Goal: Information Seeking & Learning: Learn about a topic

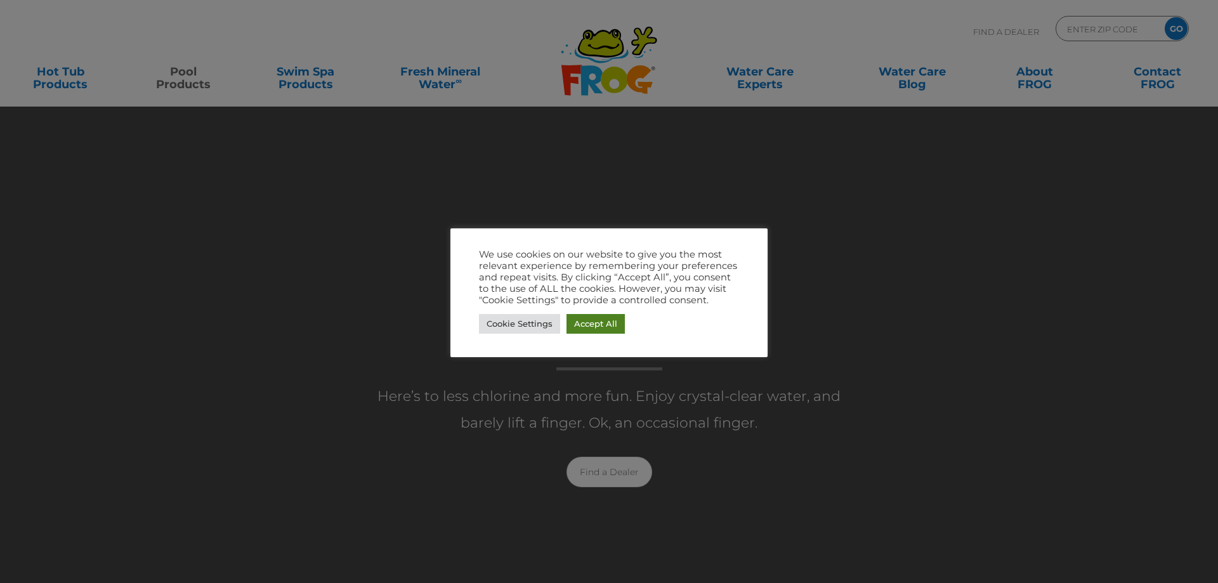
click at [598, 322] on link "Accept All" at bounding box center [596, 324] width 58 height 20
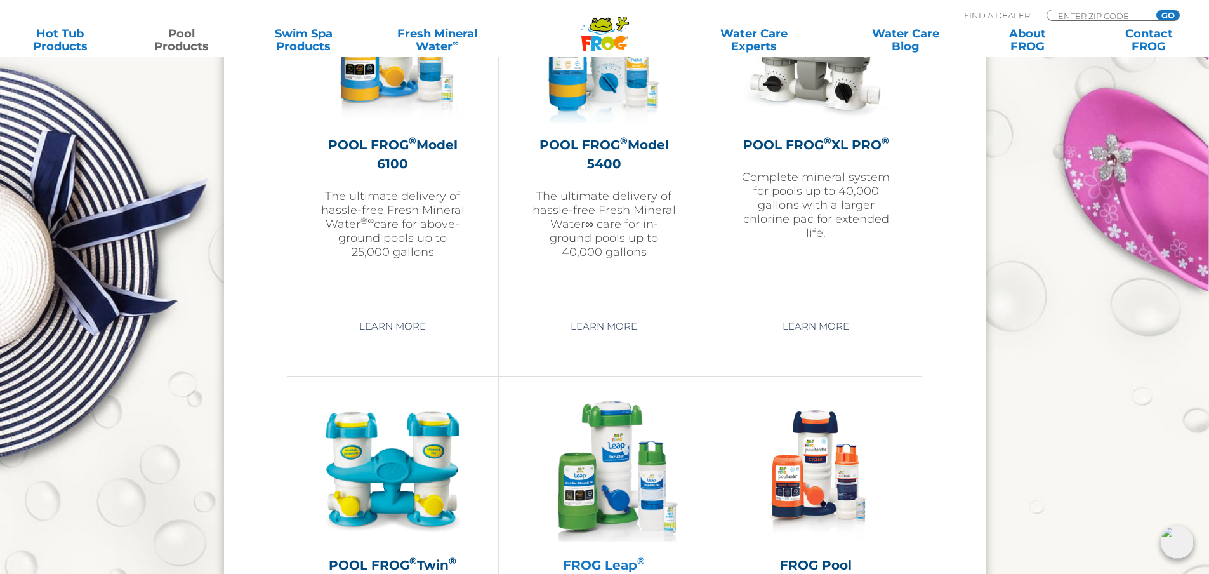
scroll to position [1967, 0]
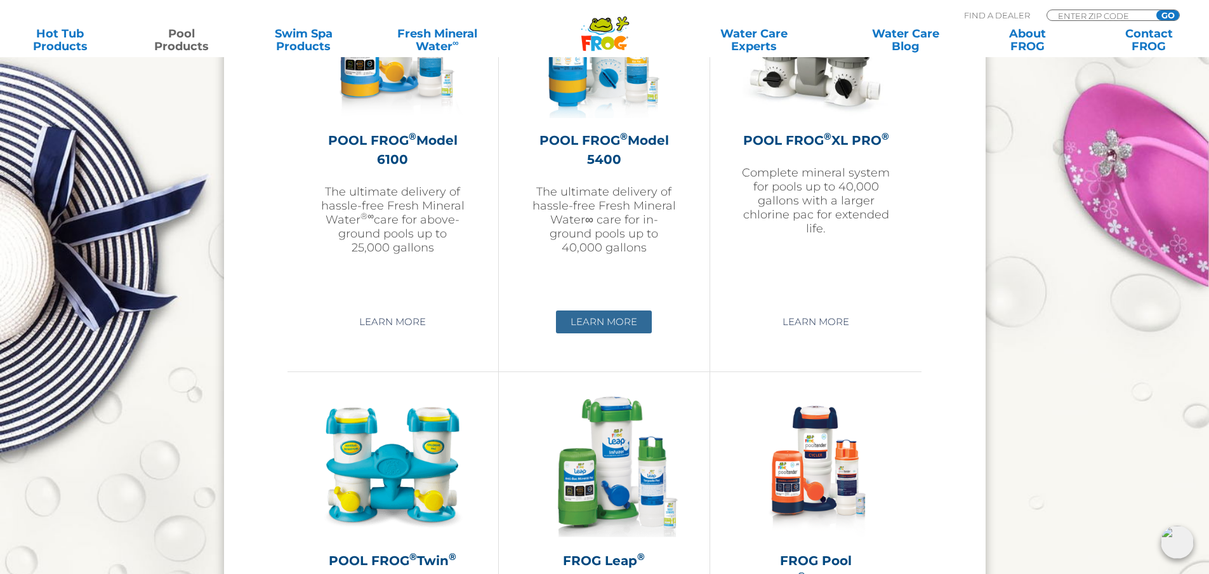
click at [599, 315] on link "Learn More" at bounding box center [604, 321] width 96 height 23
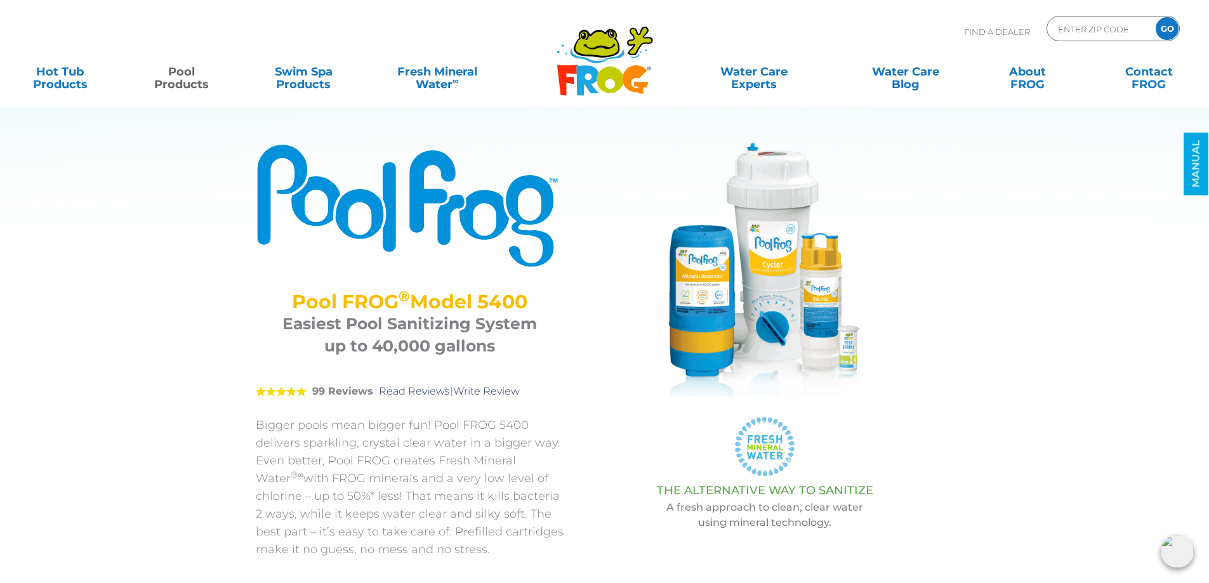
drag, startPoint x: 291, startPoint y: 302, endPoint x: 548, endPoint y: 301, distance: 257.0
click at [548, 301] on div "Pool FROG ® Model 5400 Easiest Pool Sanitizing System up to 40,000 gallons" at bounding box center [410, 321] width 308 height 92
copy h2 "Pool FROG ® Model 5400"
